Goal: Check status: Check status

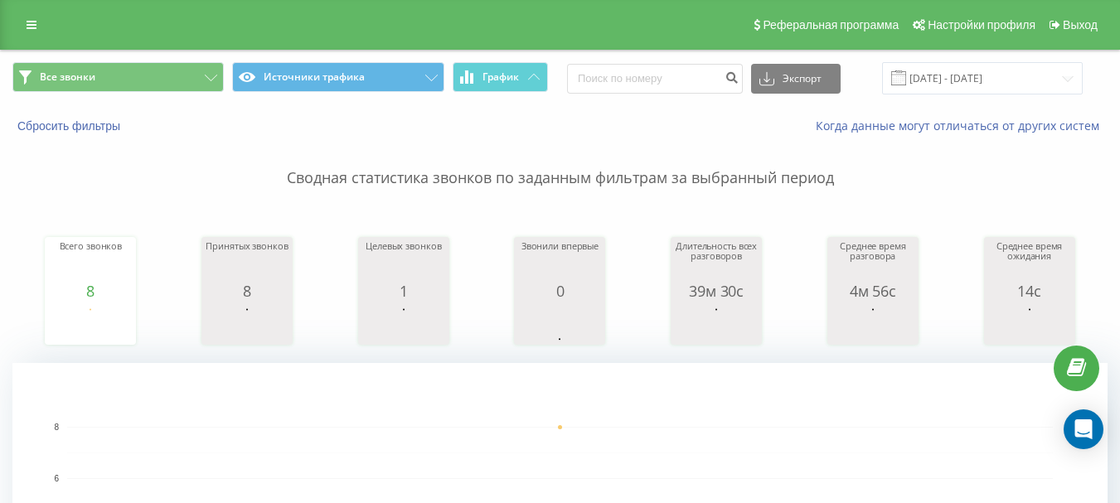
click at [199, 95] on div "Все звонки Источники трафика График Экспорт .csv .xls .xlsx [DATE] - [DATE]" at bounding box center [560, 79] width 1119 height 56
click at [182, 85] on button "Все звонки" at bounding box center [117, 77] width 211 height 30
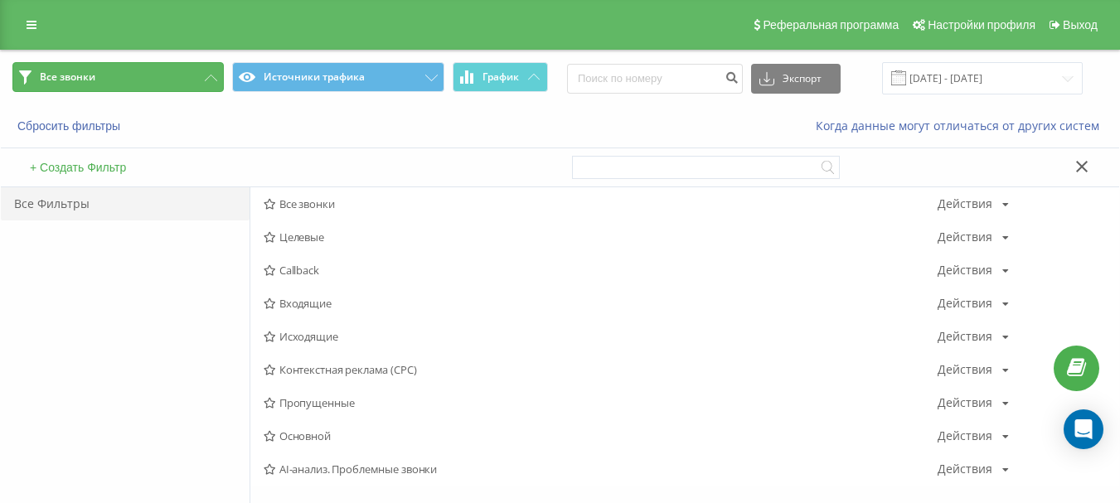
click at [117, 75] on button "Все звонки" at bounding box center [117, 77] width 211 height 30
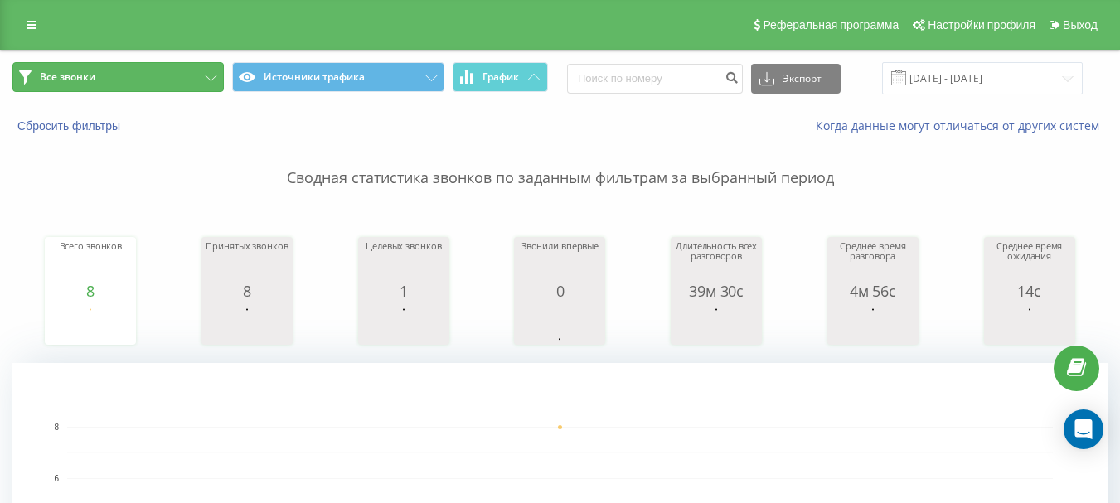
click at [137, 91] on button "Все звонки" at bounding box center [117, 77] width 211 height 30
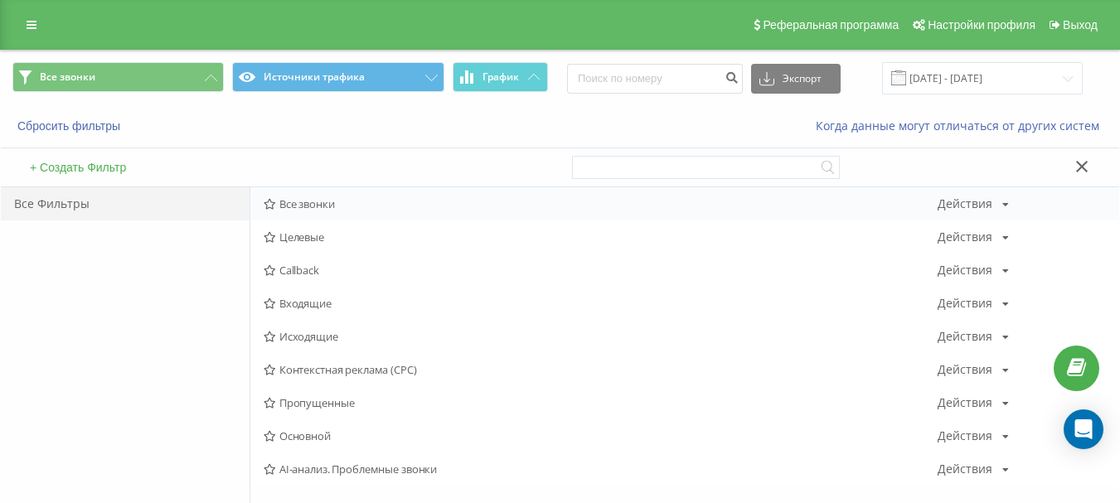
click at [334, 206] on span "Все звонки" at bounding box center [601, 204] width 674 height 12
